Goal: Task Accomplishment & Management: Manage account settings

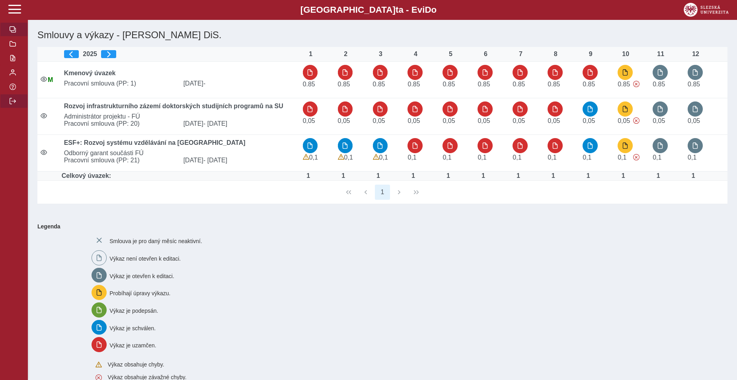
click at [14, 104] on span "button" at bounding box center [13, 101] width 6 height 6
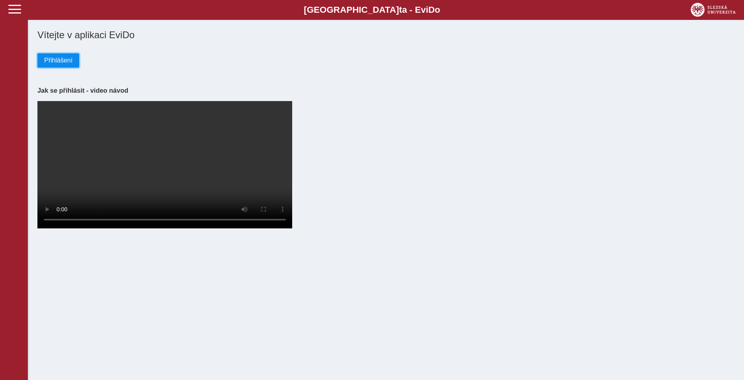
click at [74, 59] on button "Přihlášení" at bounding box center [58, 60] width 42 height 14
click at [59, 59] on span "Přihlášení" at bounding box center [58, 60] width 28 height 7
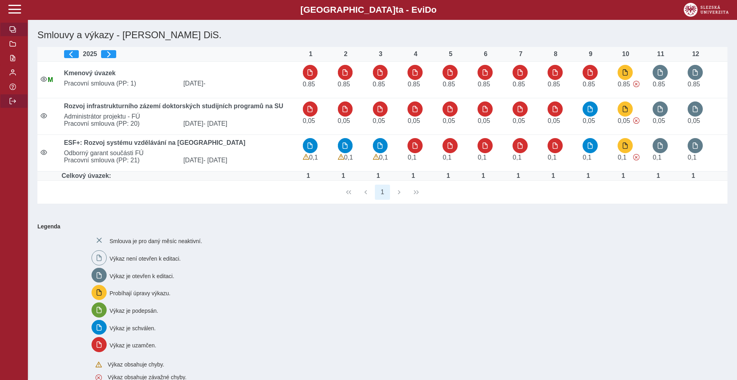
click at [11, 104] on span "button" at bounding box center [13, 101] width 6 height 6
